Goal: Use online tool/utility: Utilize a website feature to perform a specific function

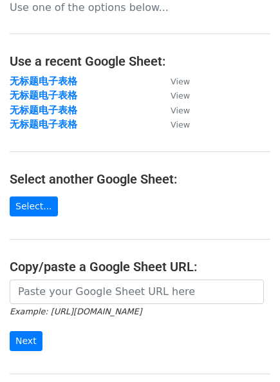
scroll to position [35, 0]
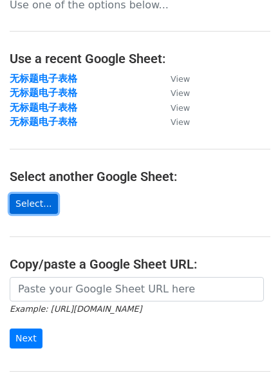
click at [44, 202] on link "Select..." at bounding box center [34, 204] width 48 height 20
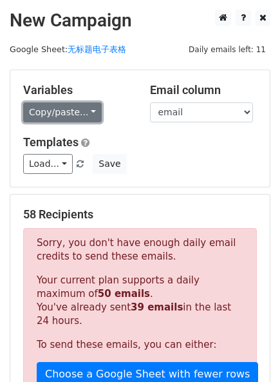
click at [84, 104] on link "Copy/paste..." at bounding box center [62, 112] width 79 height 20
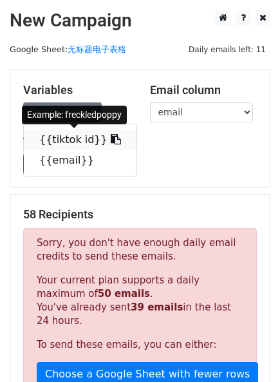
click at [86, 142] on link "{{tiktok id}}" at bounding box center [80, 139] width 113 height 21
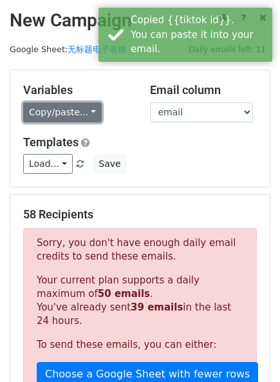
click at [81, 113] on link "Copy/paste..." at bounding box center [62, 112] width 79 height 20
